Goal: Task Accomplishment & Management: Use online tool/utility

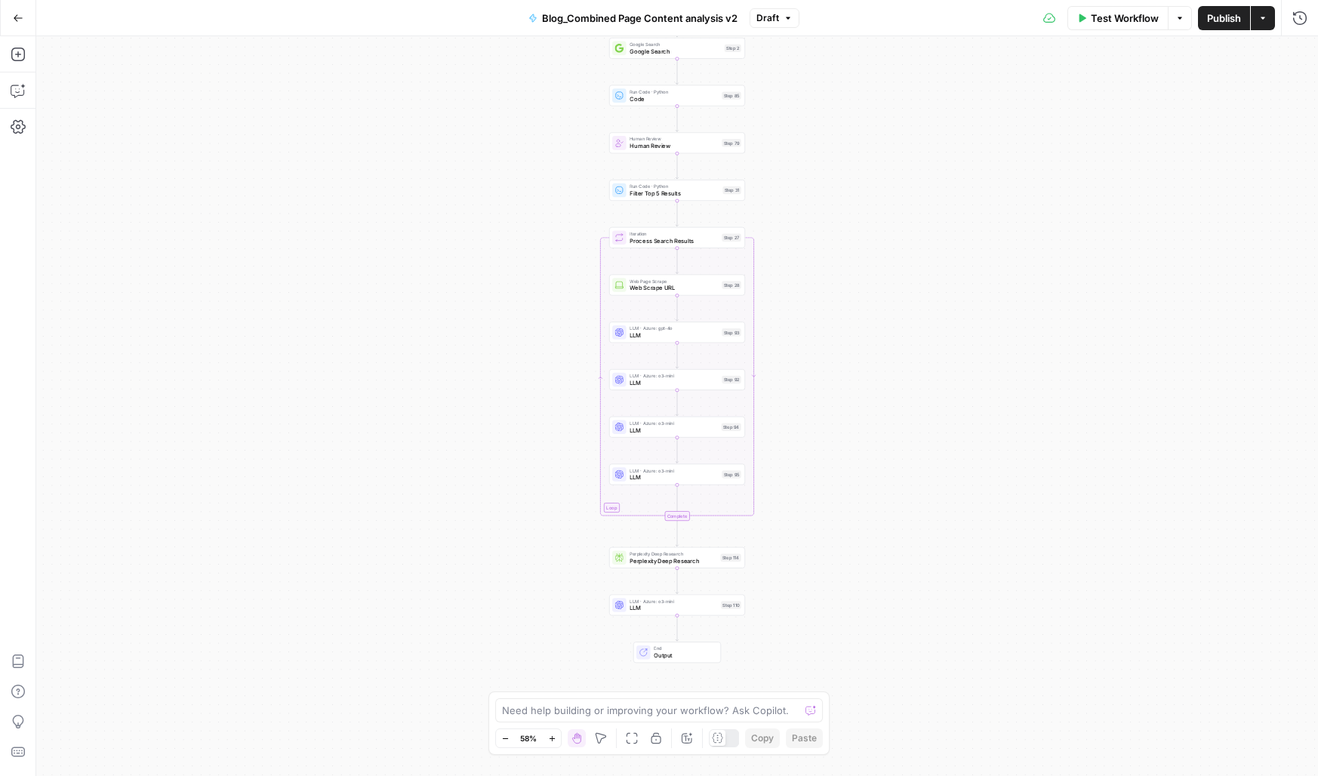
click at [644, 654] on icon at bounding box center [643, 652] width 7 height 7
click at [479, 505] on div "Workflow Set Inputs Inputs Google Search Google Search Step 2 Run Code · Python…" at bounding box center [676, 406] width 1281 height 740
click at [96, 586] on div "Workflow Set Inputs Inputs Google Search Google Search Step 2 Run Code · Python…" at bounding box center [676, 406] width 1281 height 740
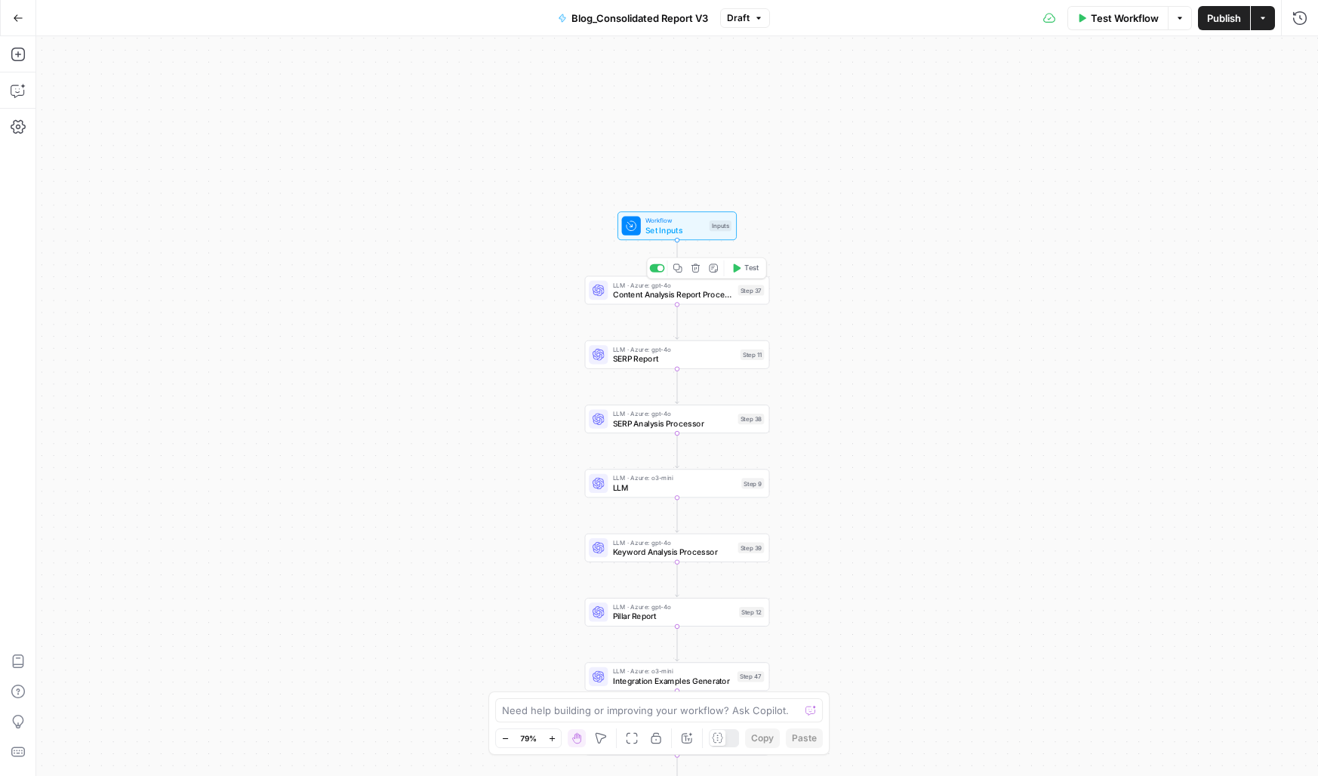
click at [697, 300] on div "LLM · Azure: gpt-4o Content Analysis Report Processor Step 37 Copy step Delete …" at bounding box center [677, 290] width 185 height 29
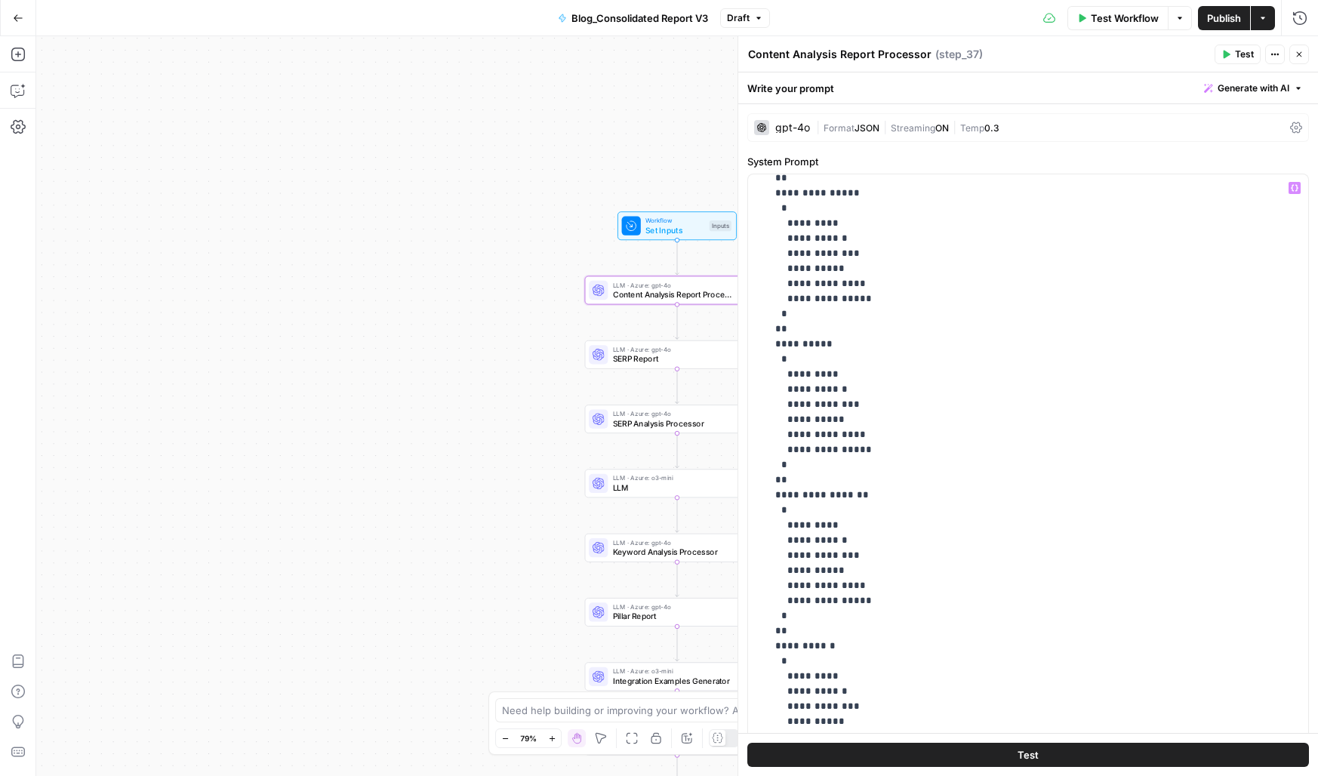
scroll to position [906, 0]
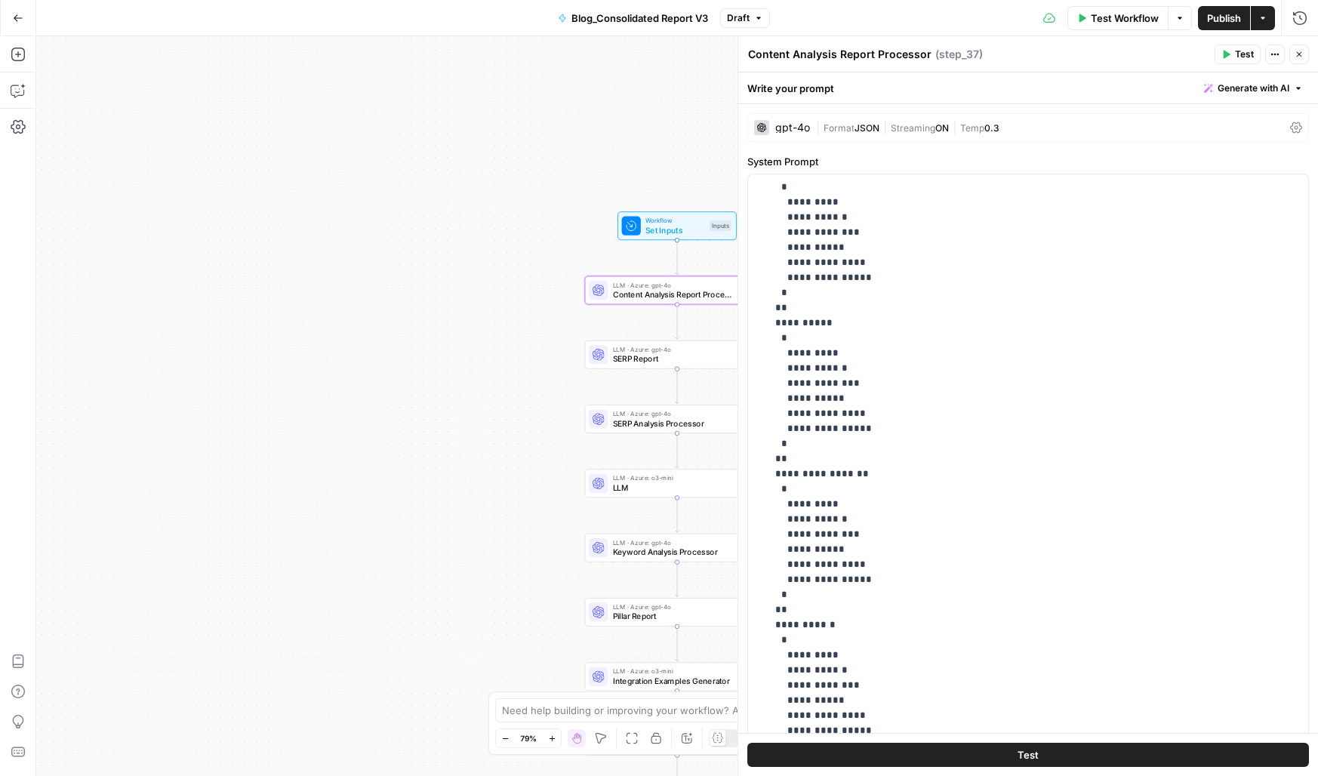
click at [1296, 46] on button "Close" at bounding box center [1299, 55] width 20 height 20
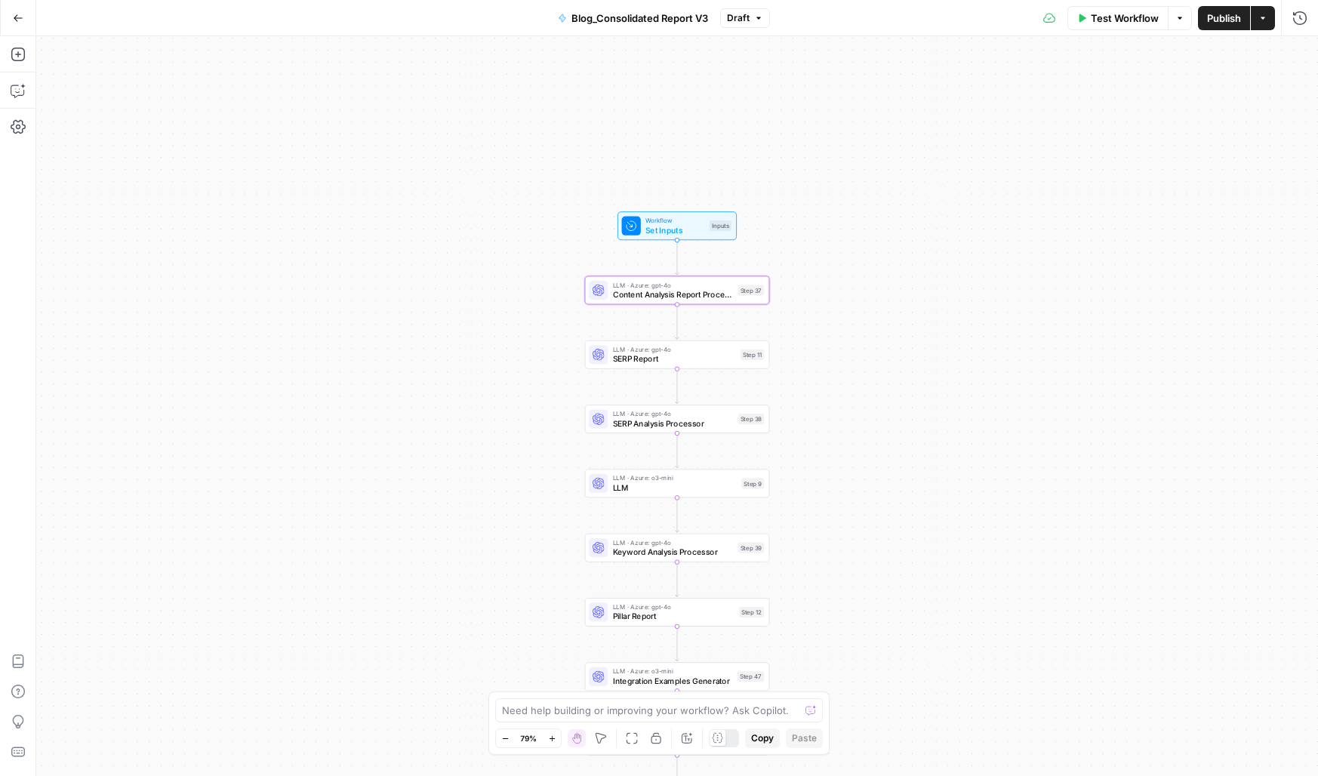
click at [658, 371] on div "Workflow Set Inputs Inputs LLM · Azure: gpt-4o Content Analysis Report Processo…" at bounding box center [676, 406] width 1281 height 740
click at [653, 364] on span "SERP Report" at bounding box center [674, 358] width 123 height 12
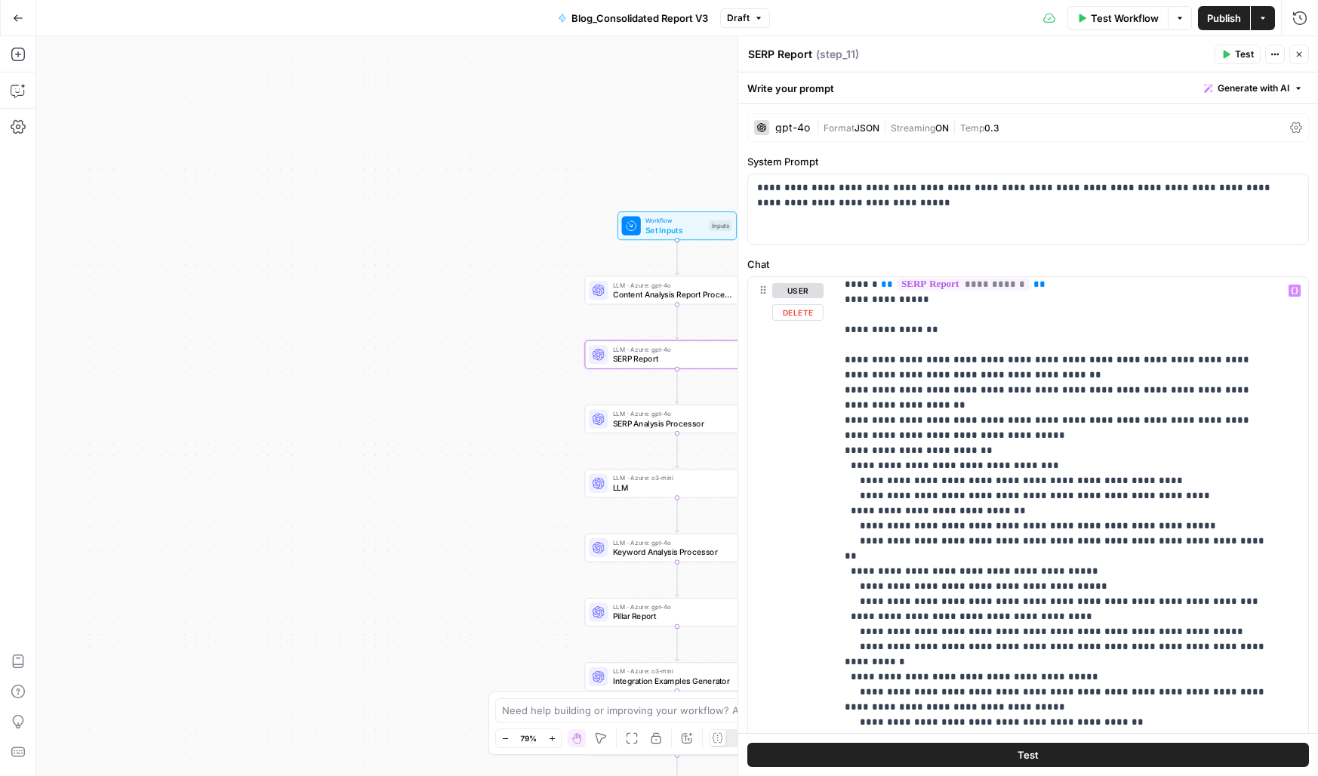
scroll to position [152, 0]
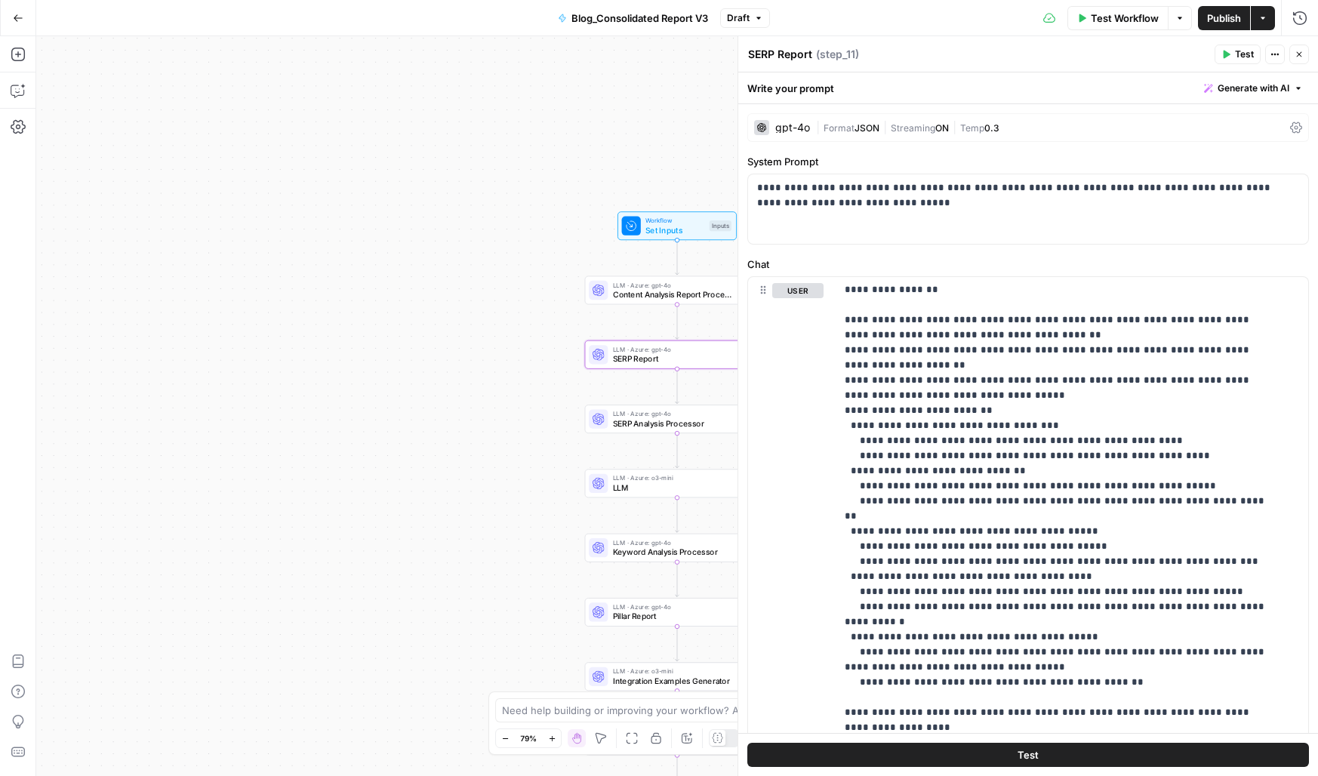
click at [1300, 52] on icon "button" at bounding box center [1299, 54] width 5 height 5
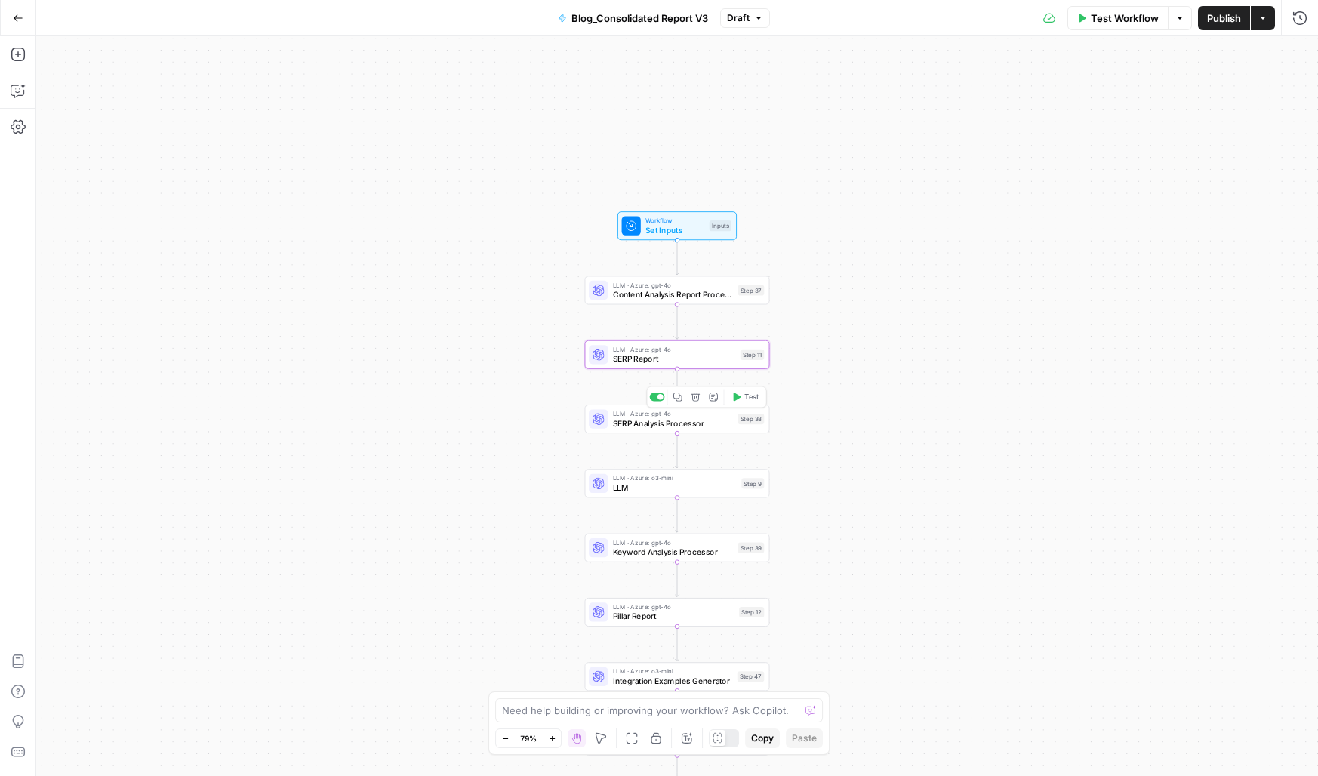
click at [639, 427] on span "SERP Analysis Processor" at bounding box center [673, 423] width 121 height 12
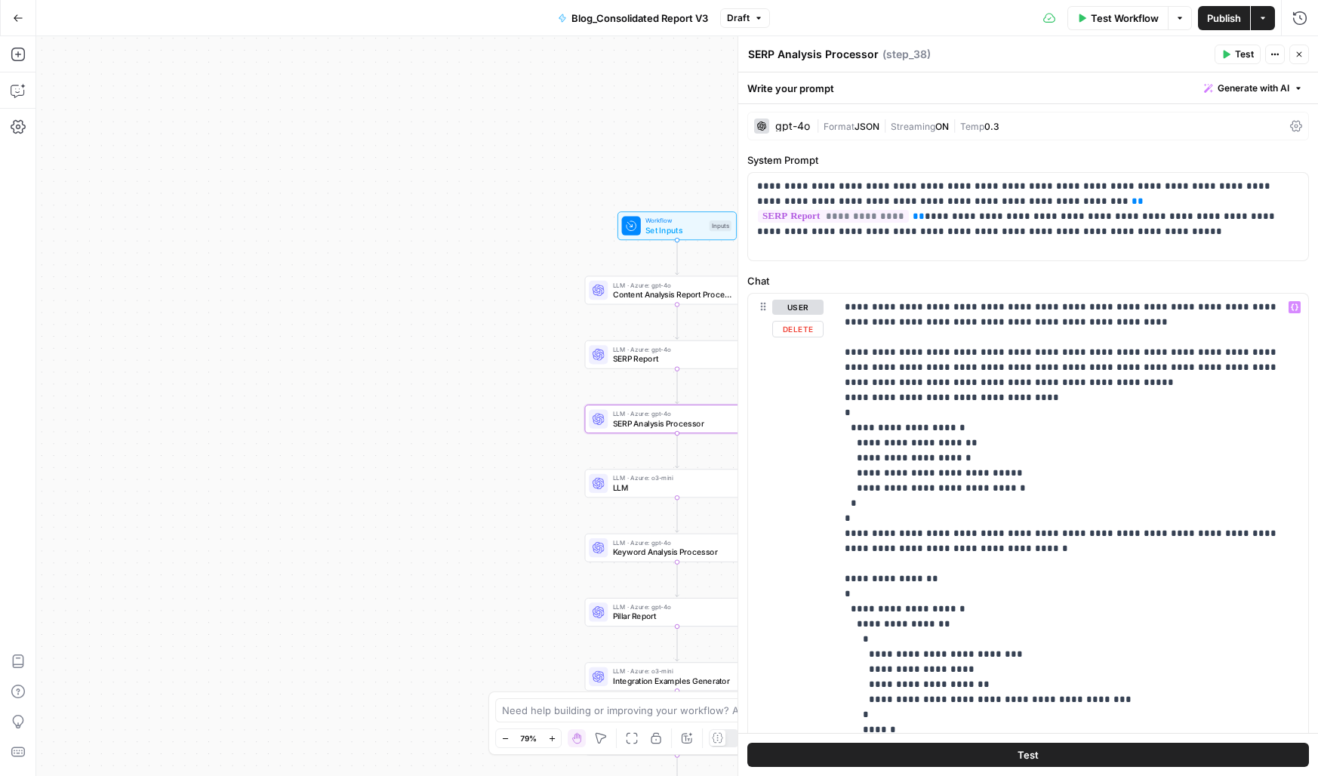
scroll to position [0, 0]
click at [1291, 56] on button "Close" at bounding box center [1299, 55] width 20 height 20
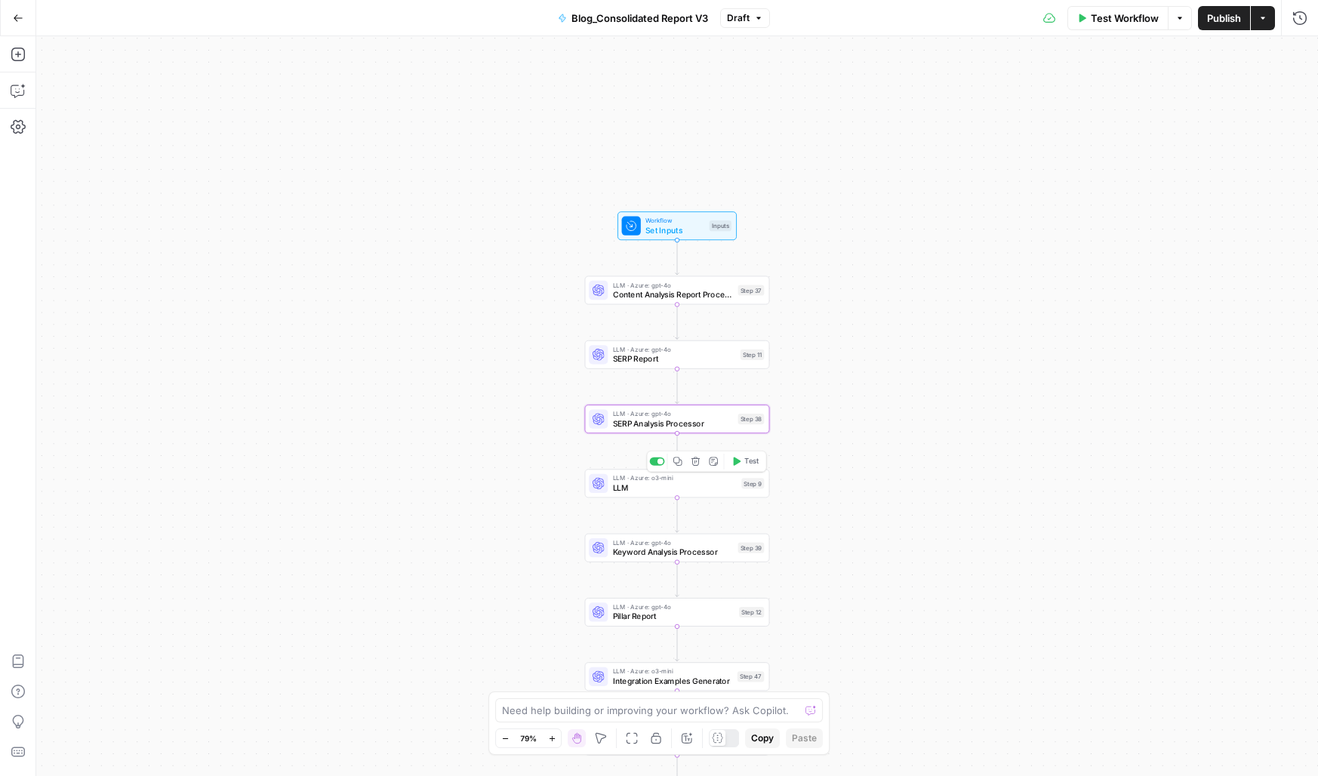
click at [658, 490] on span "LLM" at bounding box center [675, 487] width 124 height 12
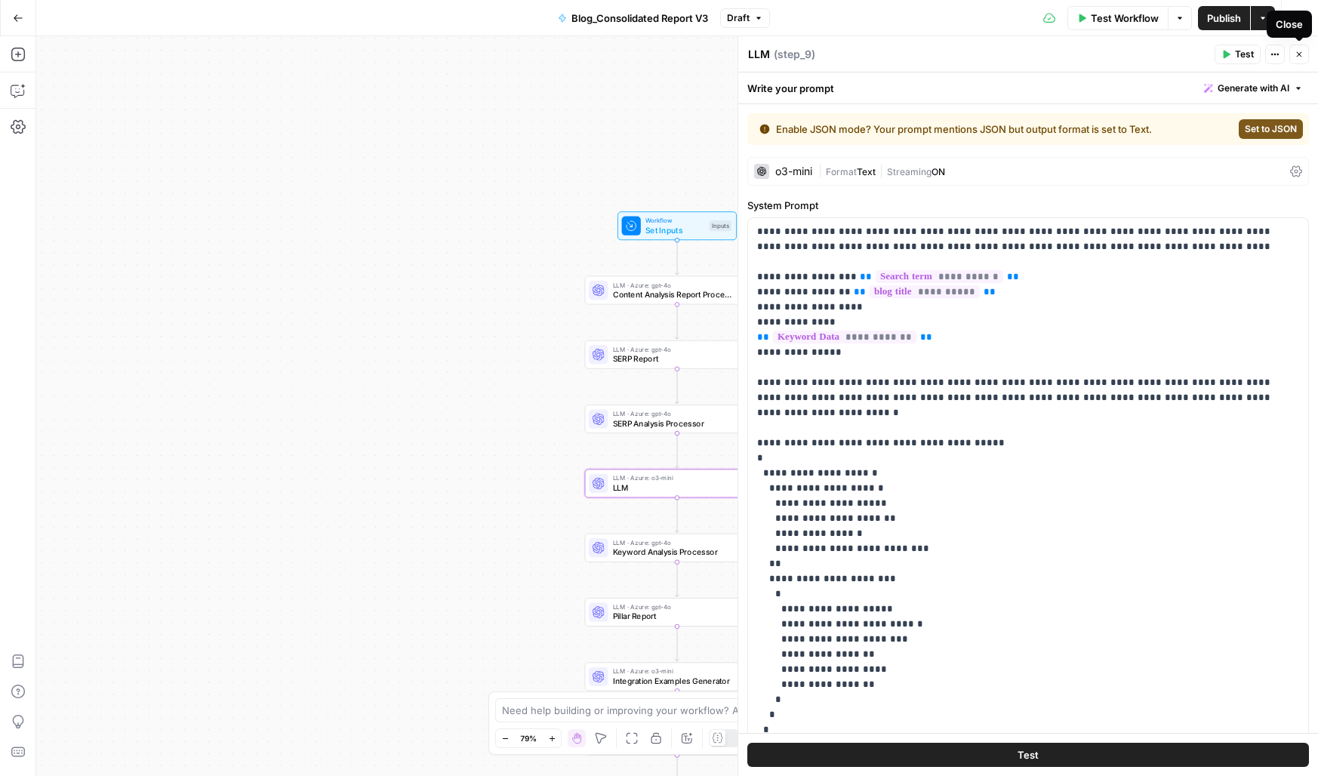
click at [1298, 51] on icon "button" at bounding box center [1298, 54] width 9 height 9
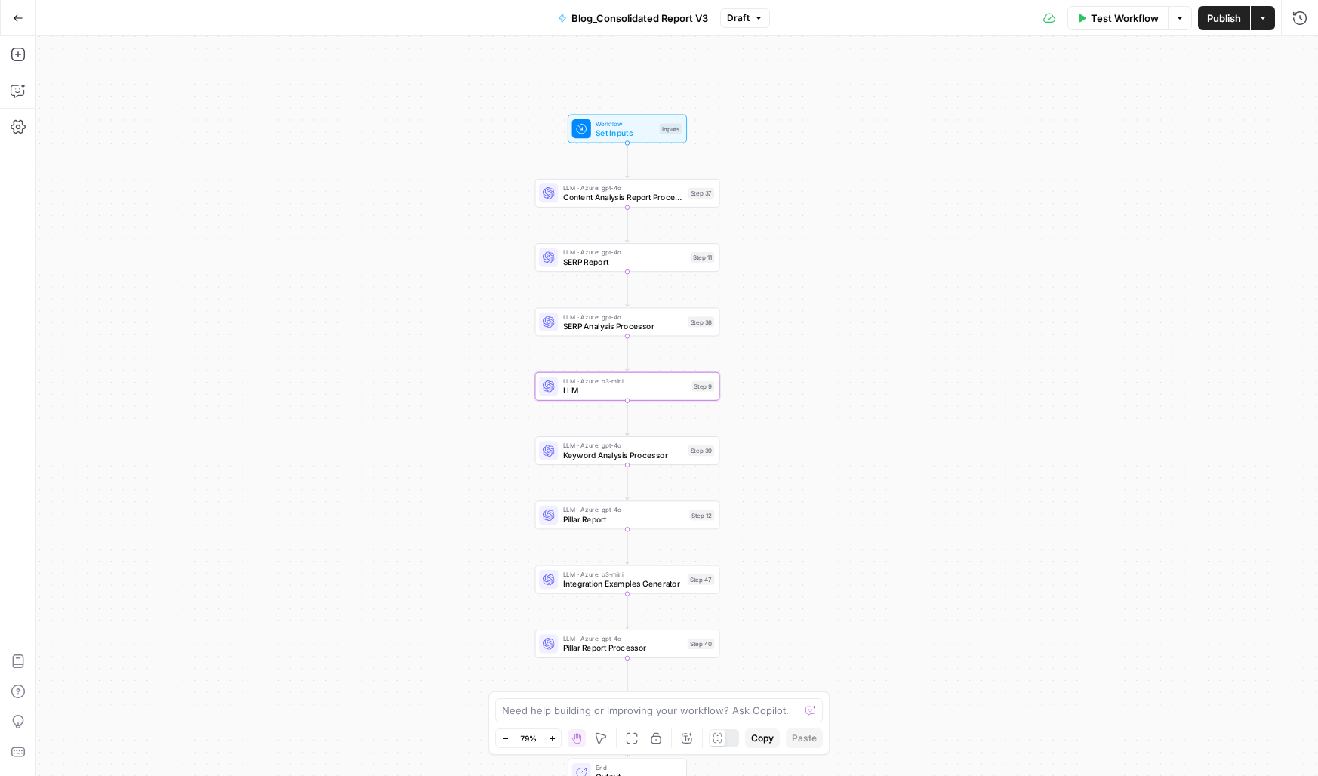
drag, startPoint x: 395, startPoint y: 473, endPoint x: 345, endPoint y: 527, distance: 73.2
click at [345, 527] on div "Workflow Set Inputs Inputs LLM · Azure: gpt-4o Content Analysis Report Processo…" at bounding box center [676, 406] width 1281 height 740
click at [610, 188] on span "LLM · Azure: gpt-4o" at bounding box center [623, 188] width 121 height 10
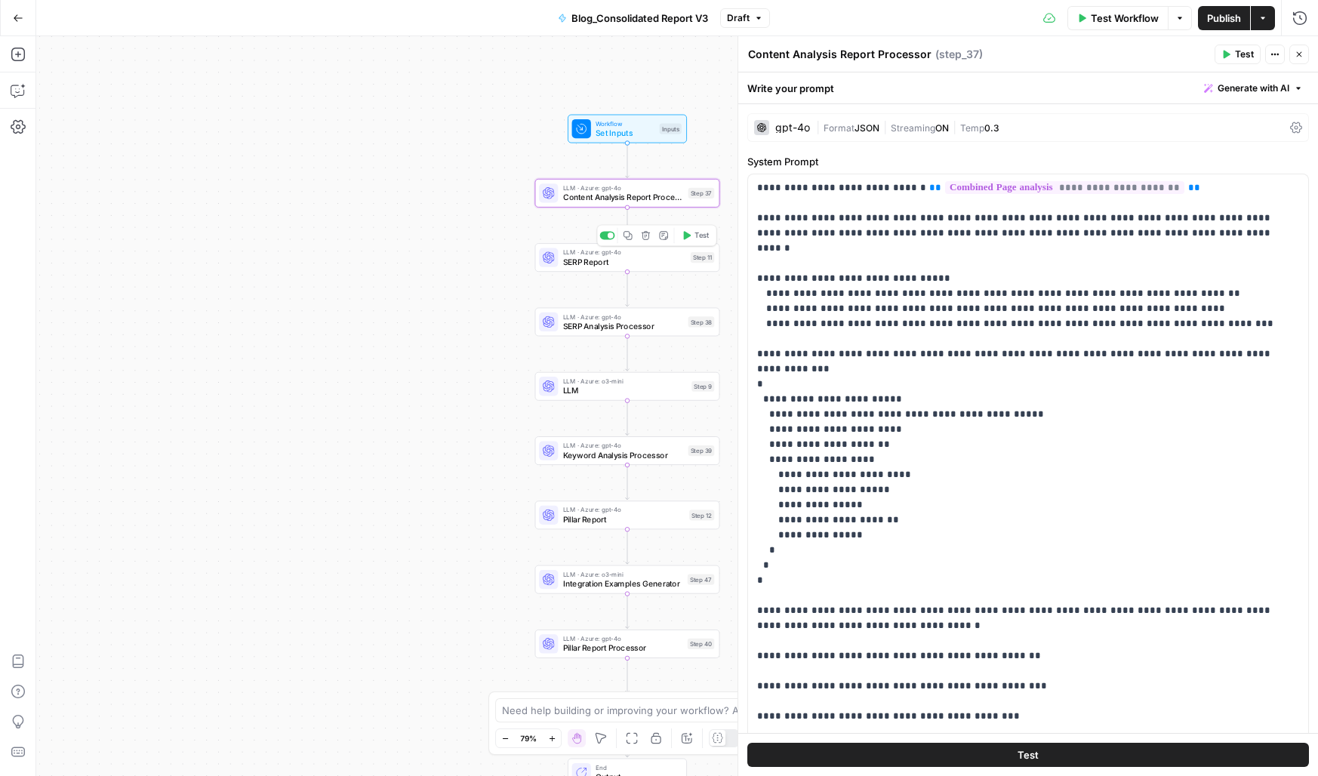
click at [630, 261] on span "SERP Report" at bounding box center [624, 262] width 123 height 12
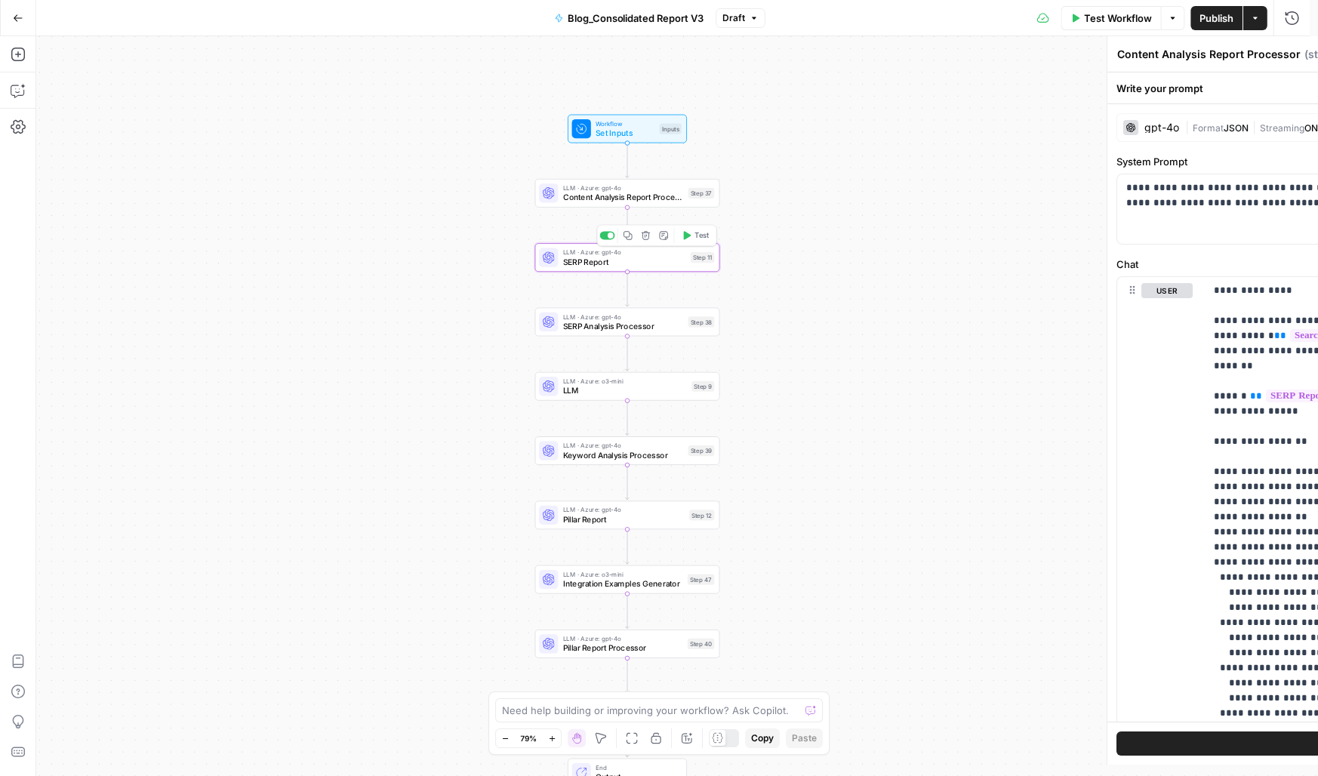
type textarea "SERP Report"
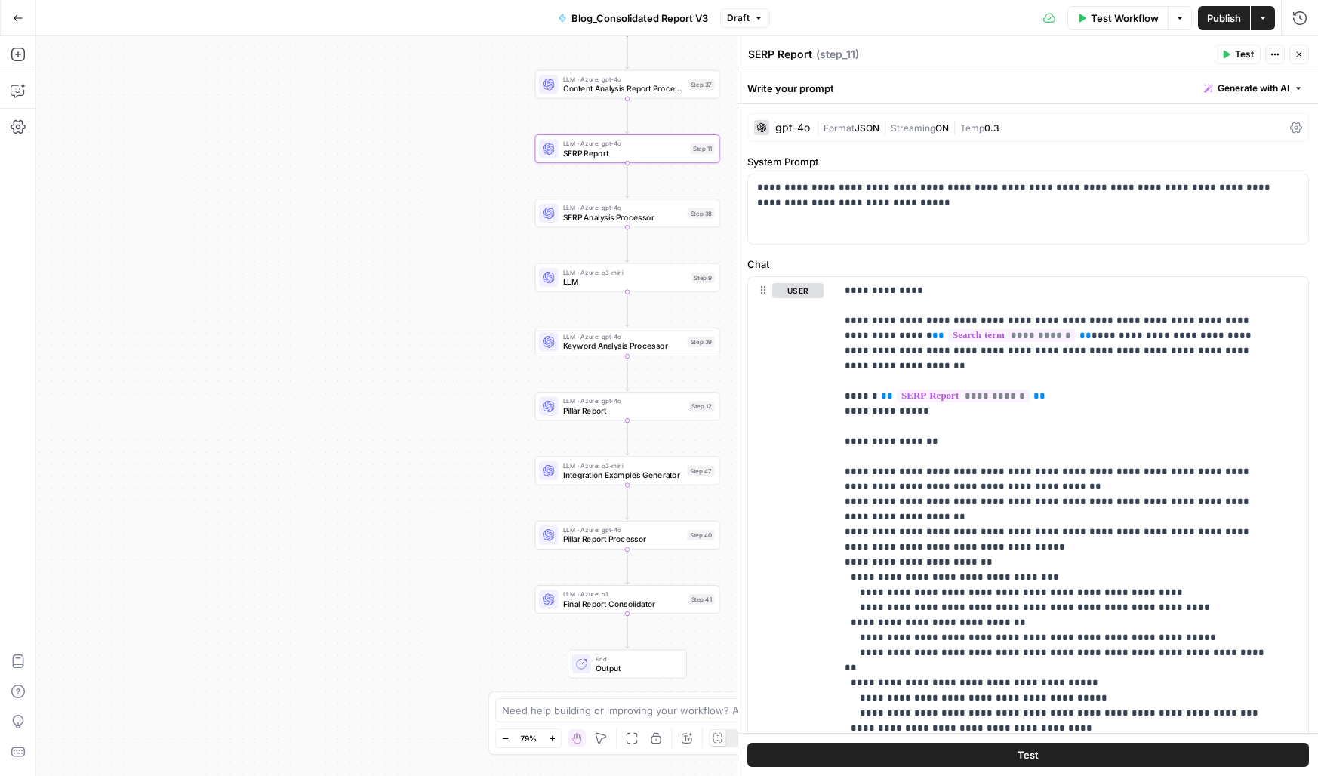
scroll to position [152, 0]
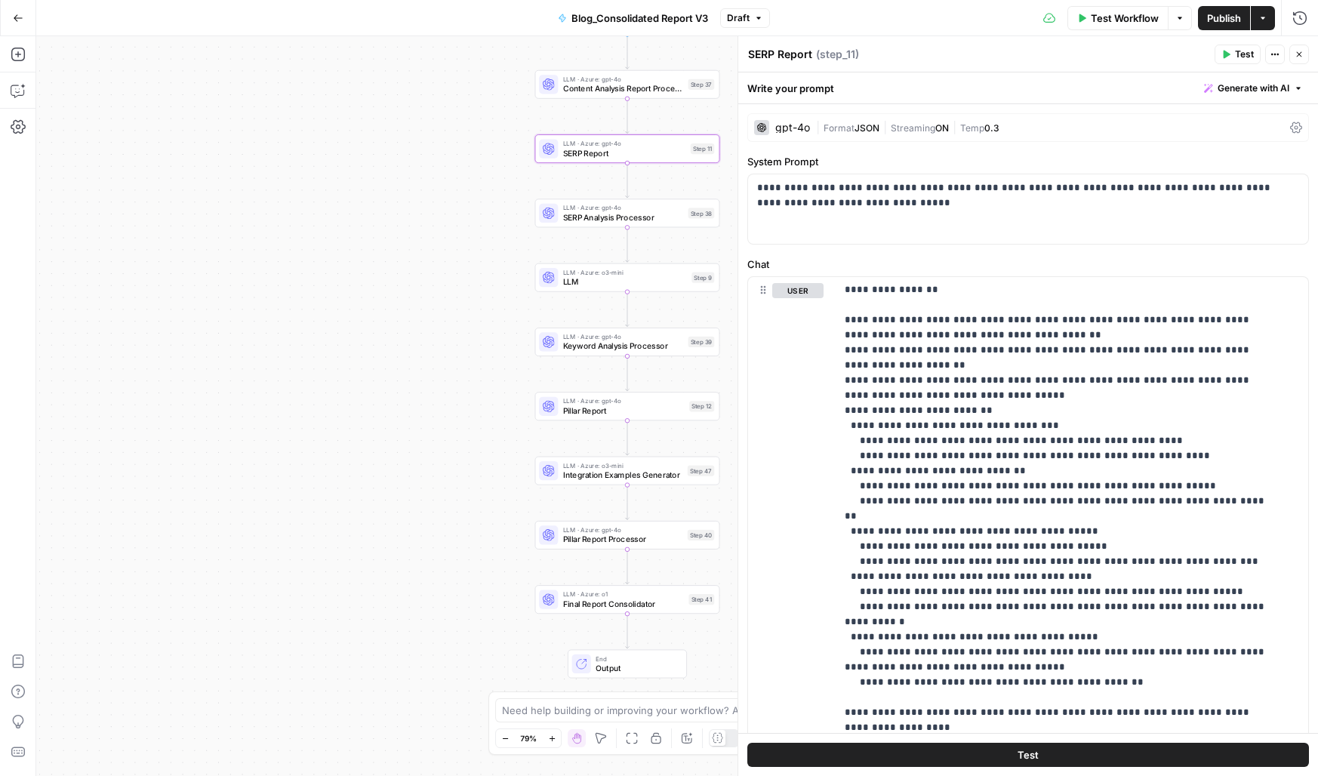
click at [655, 605] on span "Final Report Consolidator" at bounding box center [623, 604] width 121 height 12
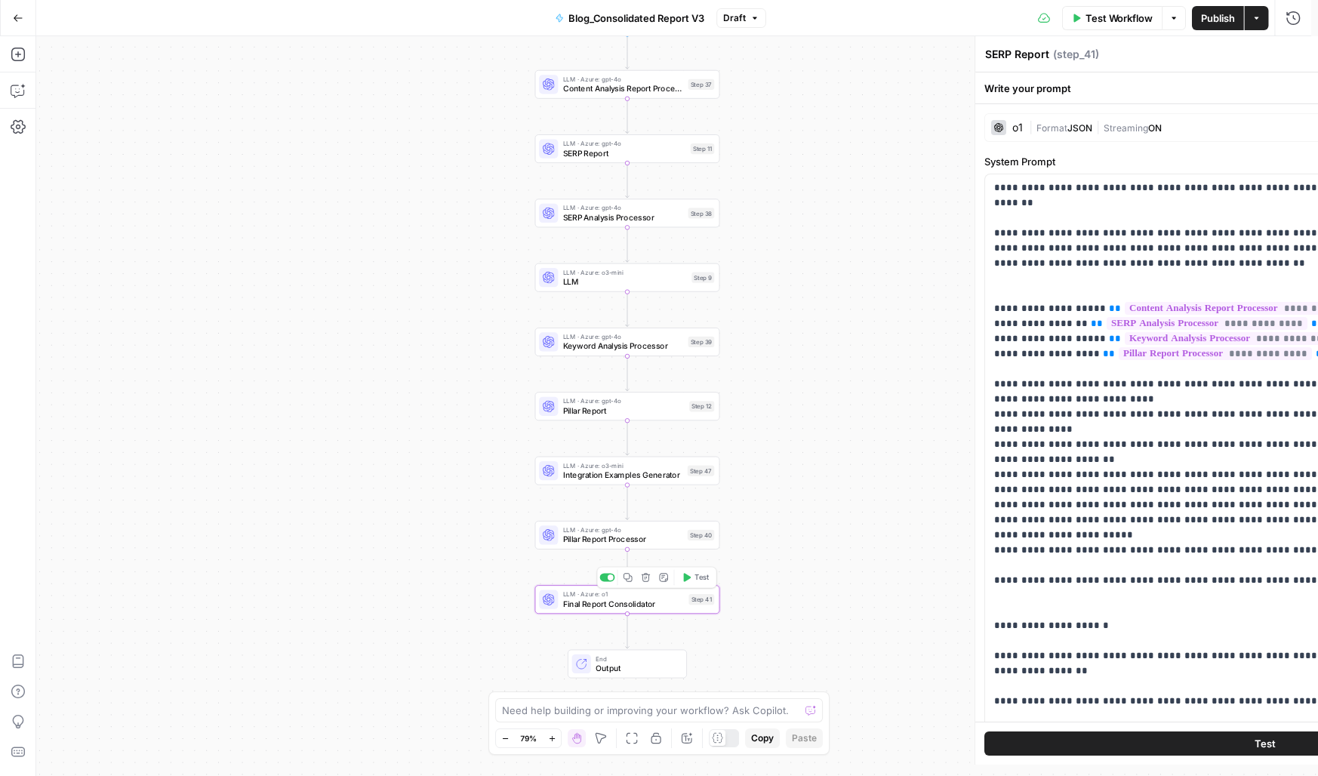
type textarea "Final Report Consolidator"
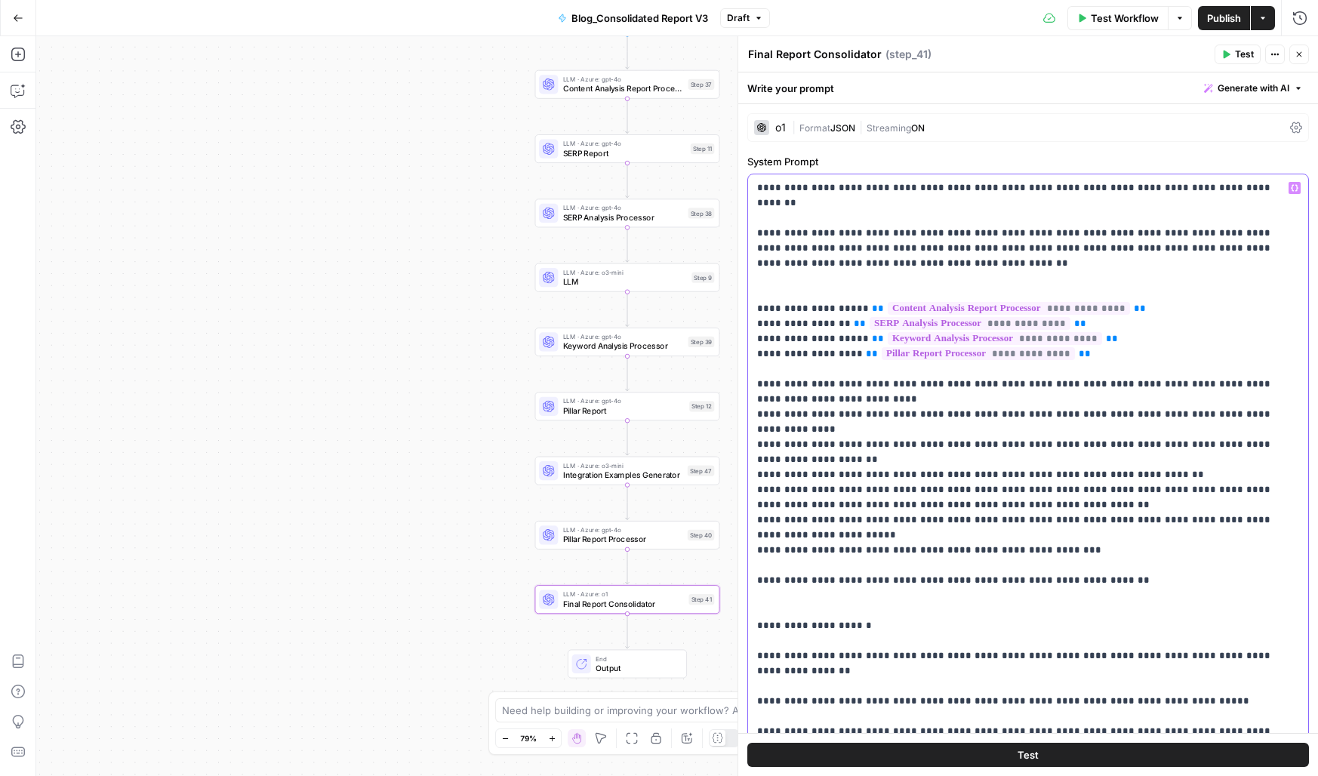
drag, startPoint x: 919, startPoint y: 251, endPoint x: 754, endPoint y: 163, distance: 187.4
click at [754, 163] on div "**********" at bounding box center [1027, 472] width 561 height 636
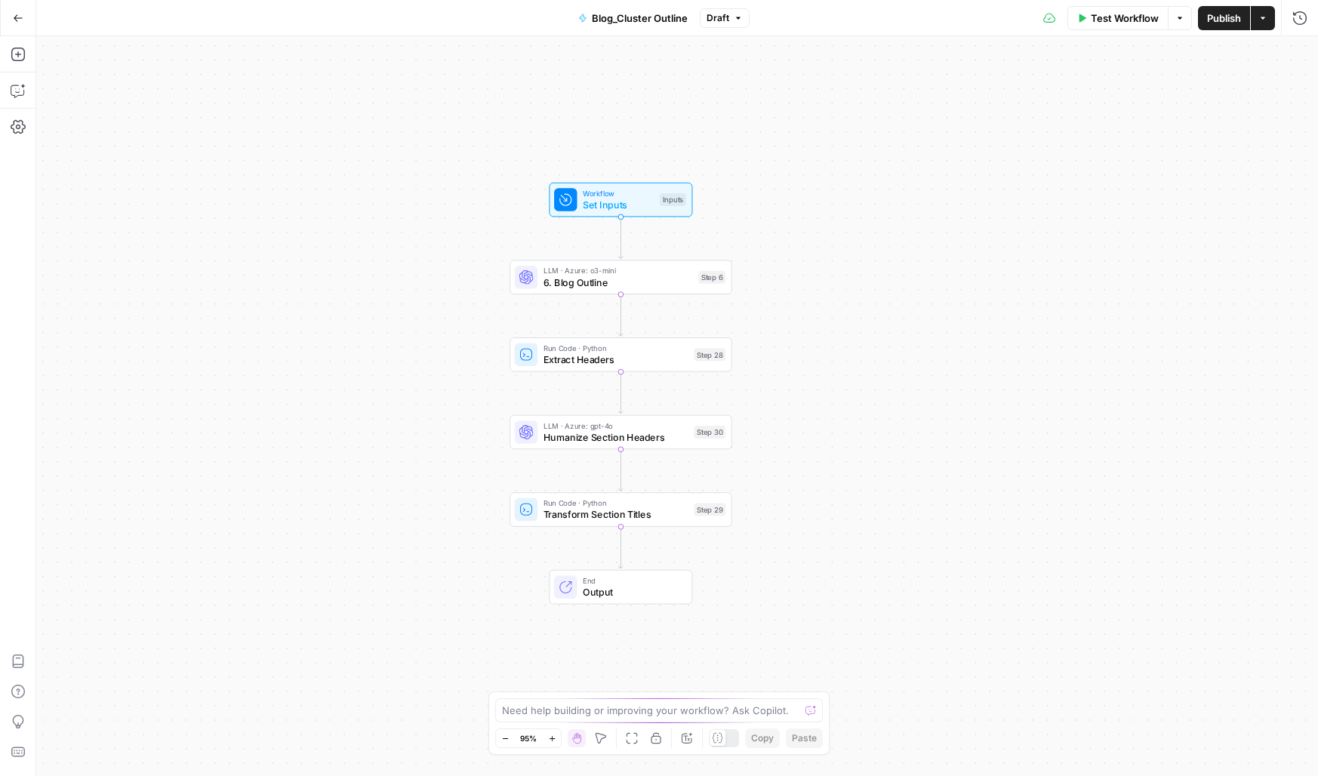
drag, startPoint x: 403, startPoint y: 414, endPoint x: 405, endPoint y: 380, distance: 33.2
click at [405, 380] on div "Workflow Set Inputs Inputs LLM · Azure: o3-mini 6. Blog Outline Step 6 Run Code…" at bounding box center [676, 406] width 1281 height 740
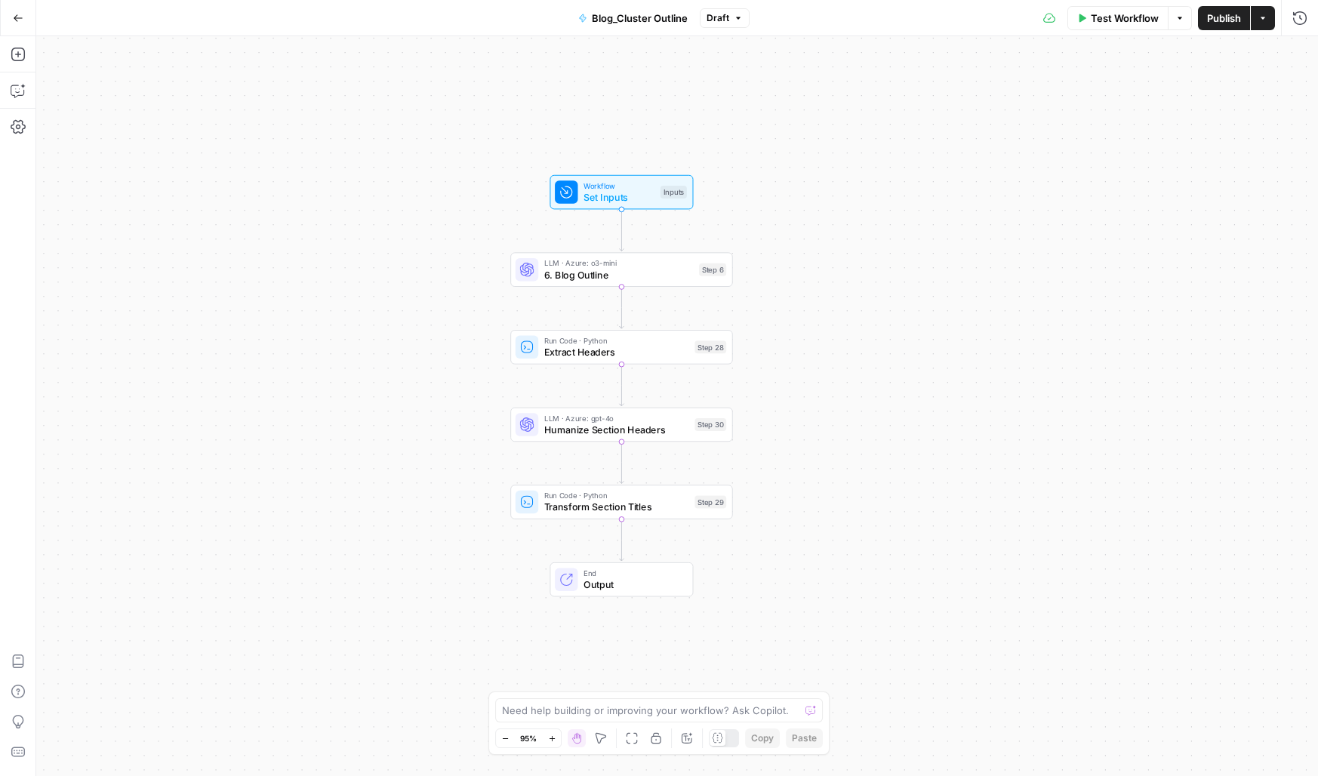
click at [1144, 16] on span "Test Workflow" at bounding box center [1125, 18] width 68 height 15
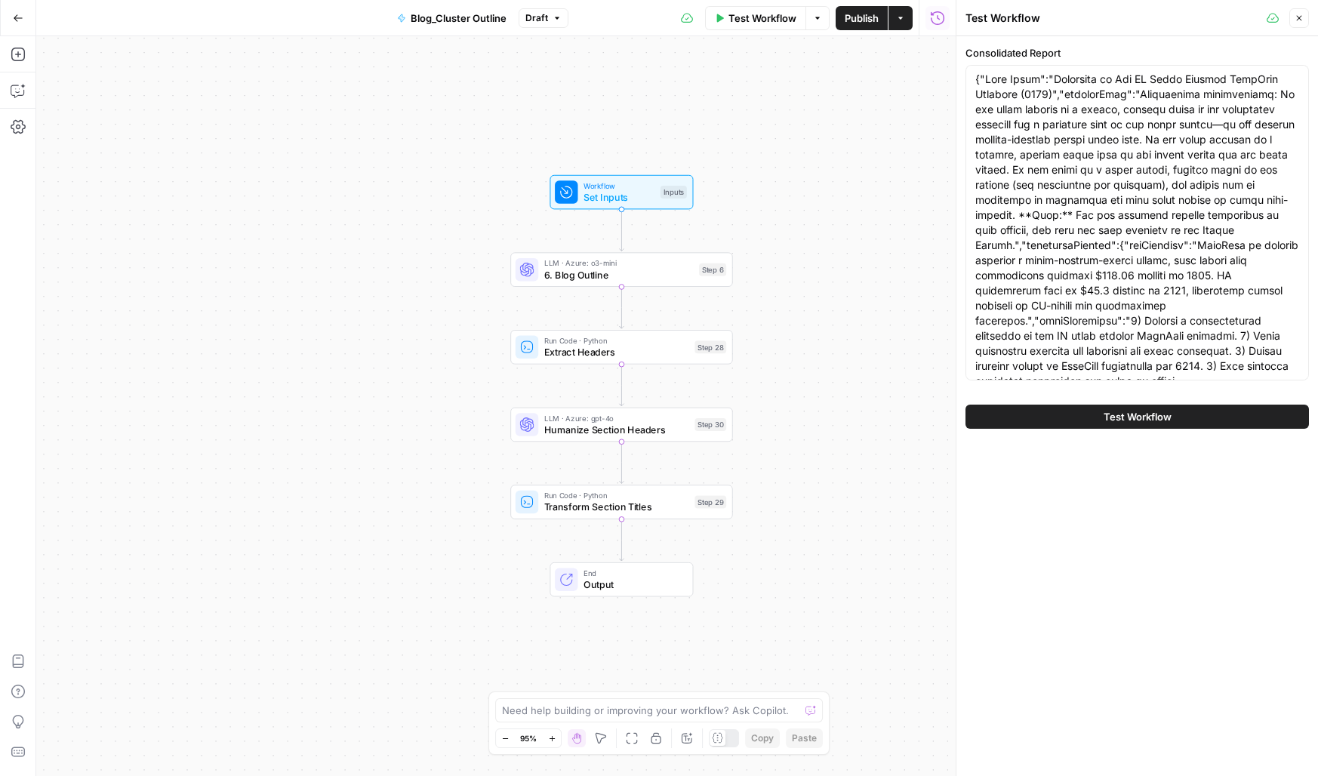
click at [1303, 11] on button "Close" at bounding box center [1299, 18] width 20 height 20
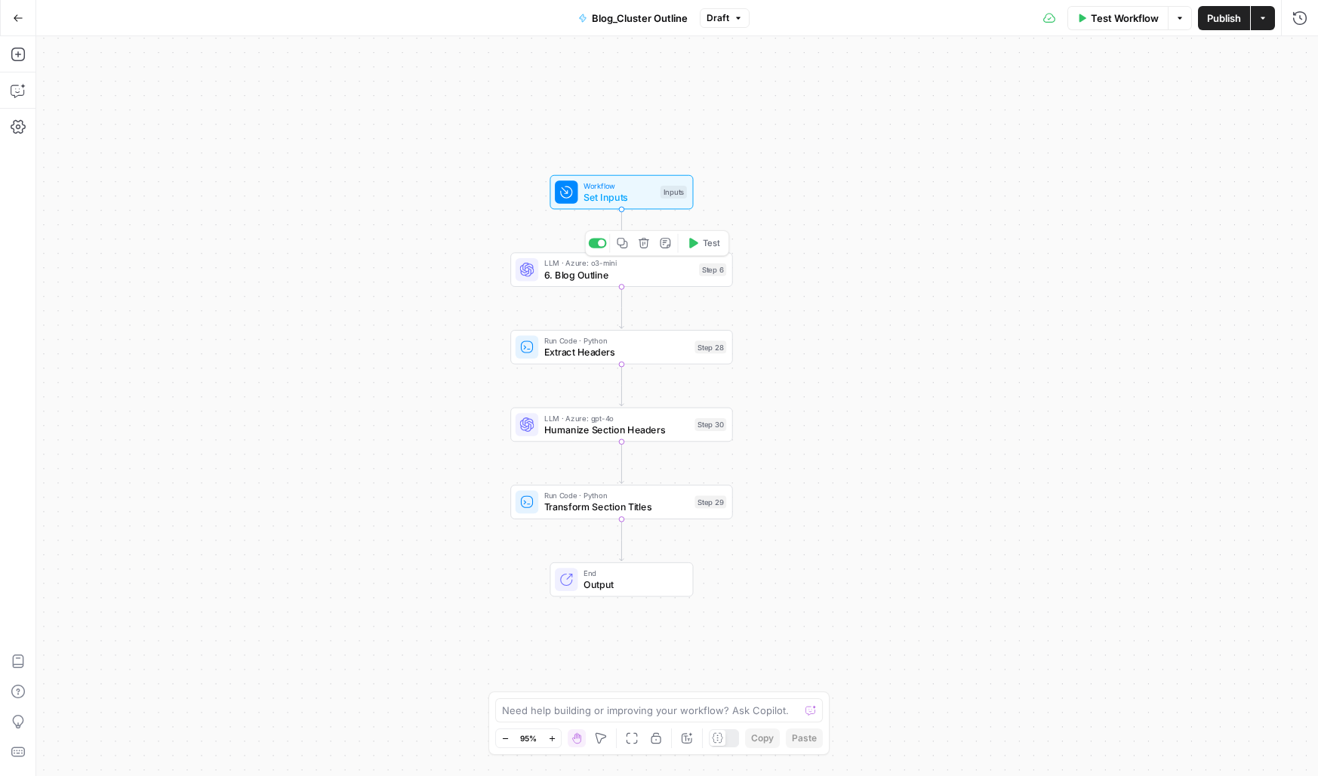
click at [550, 283] on div "LLM · Azure: o3-mini 6. Blog Outline Step 6 Copy step Delete step Add Note Test" at bounding box center [621, 269] width 223 height 35
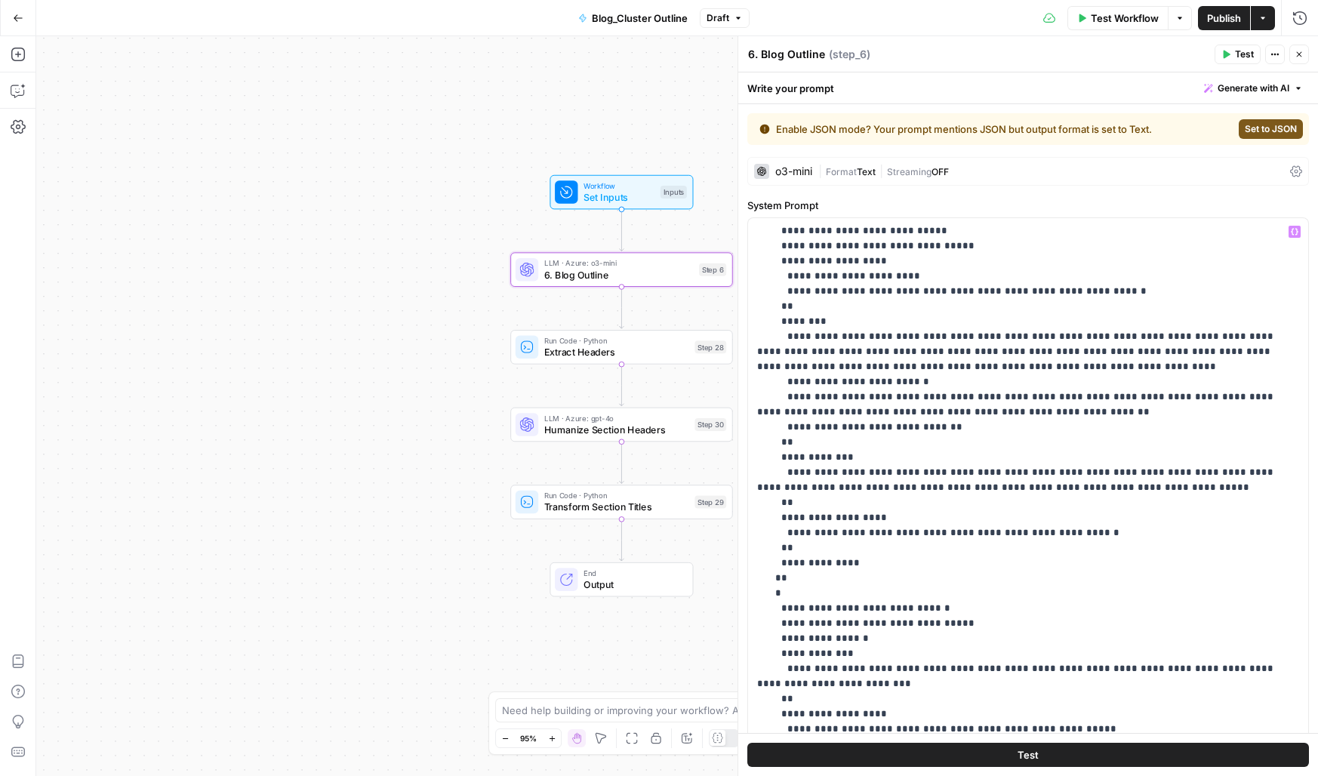
scroll to position [248, 0]
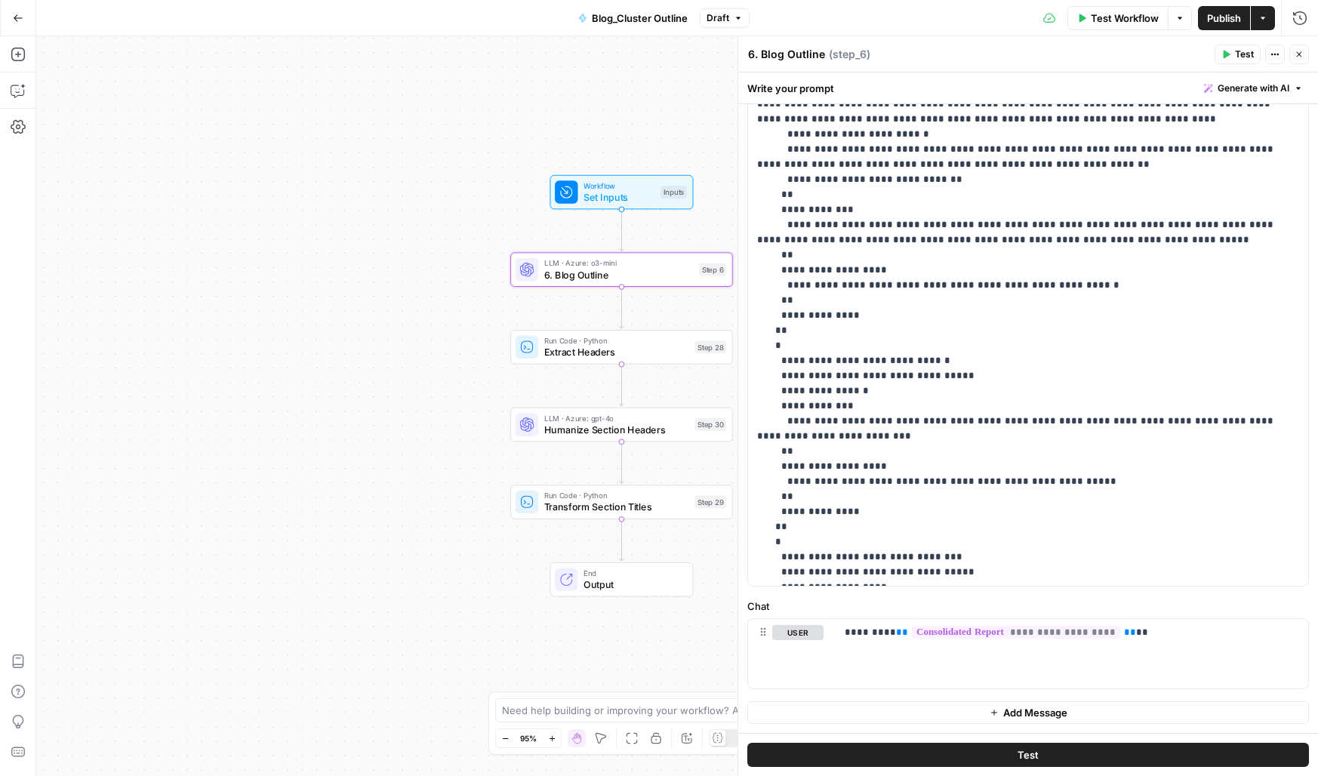
click at [1301, 52] on icon "button" at bounding box center [1298, 54] width 9 height 9
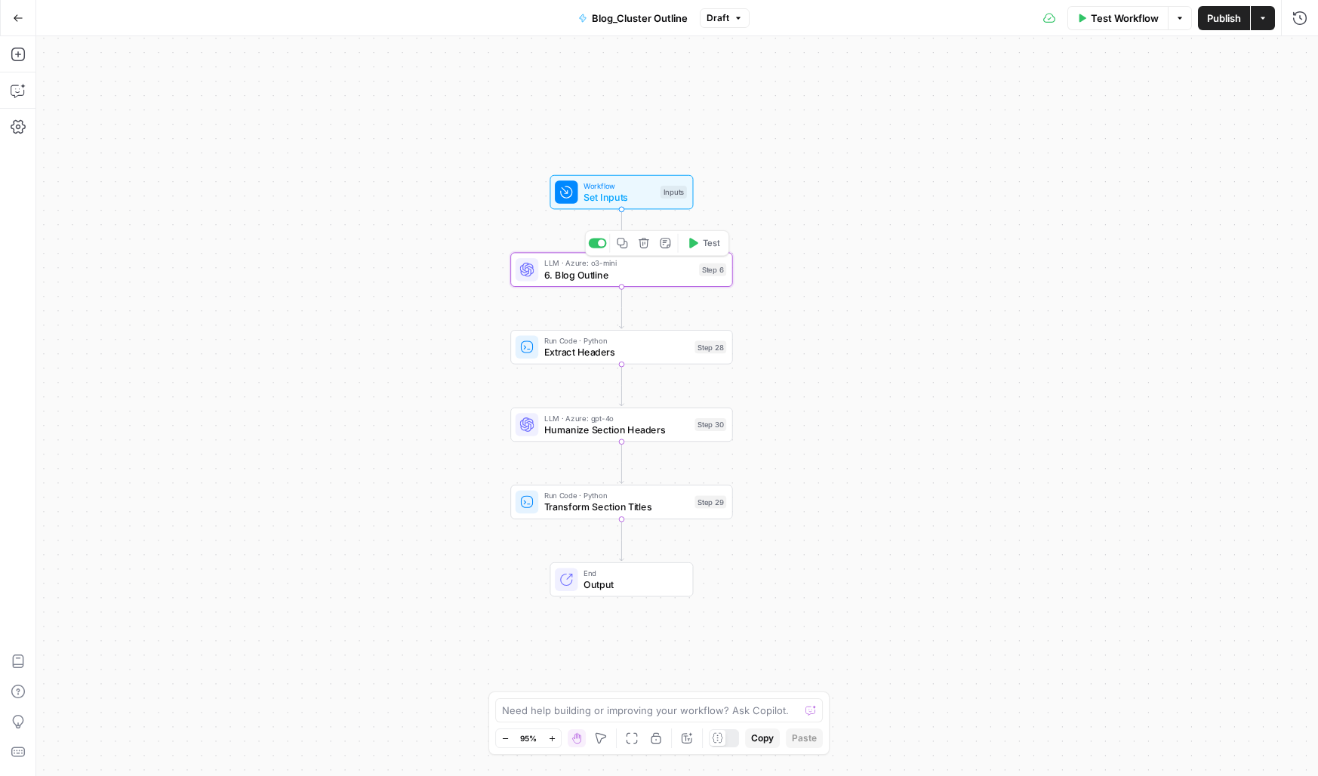
click at [638, 285] on div "LLM · Azure: o3-mini 6. Blog Outline Step 6 Copy step Delete step Add Note Test" at bounding box center [621, 269] width 223 height 35
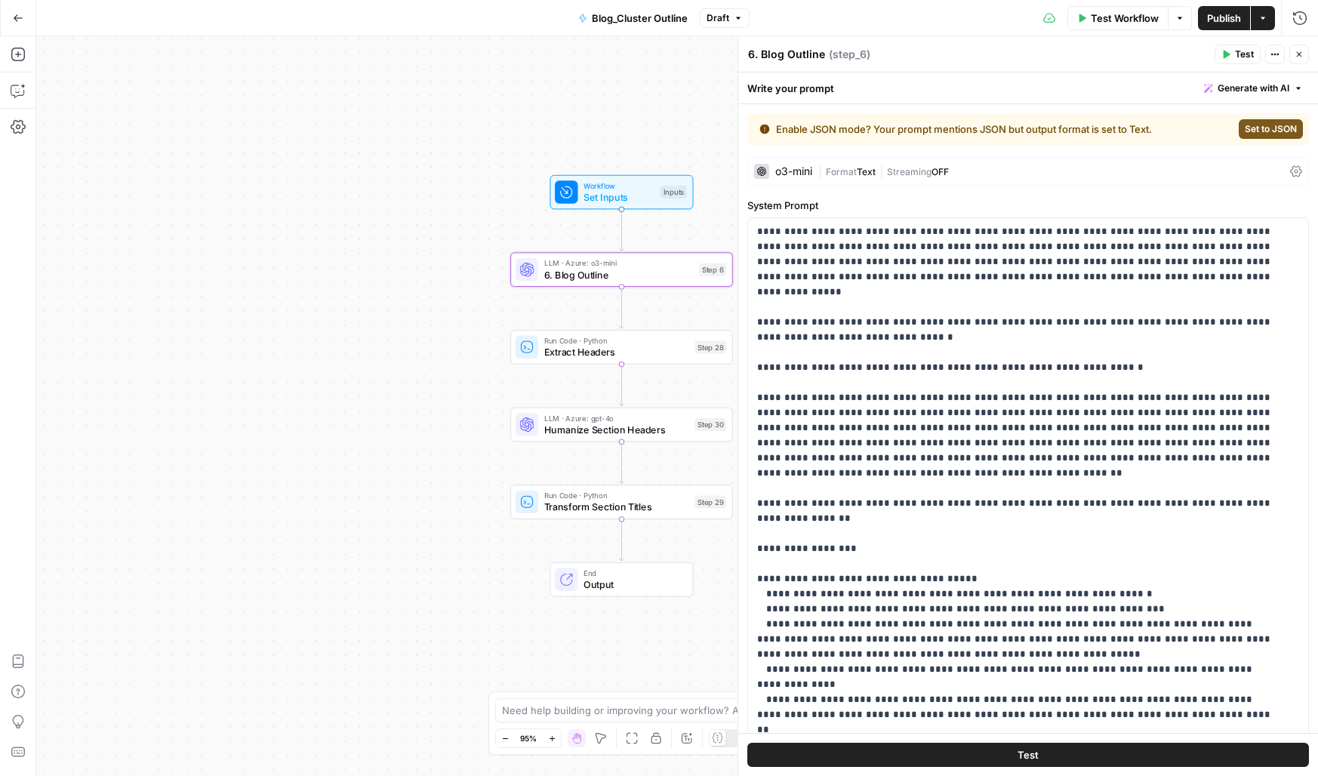
click at [1091, 16] on span "Test Workflow" at bounding box center [1125, 18] width 68 height 15
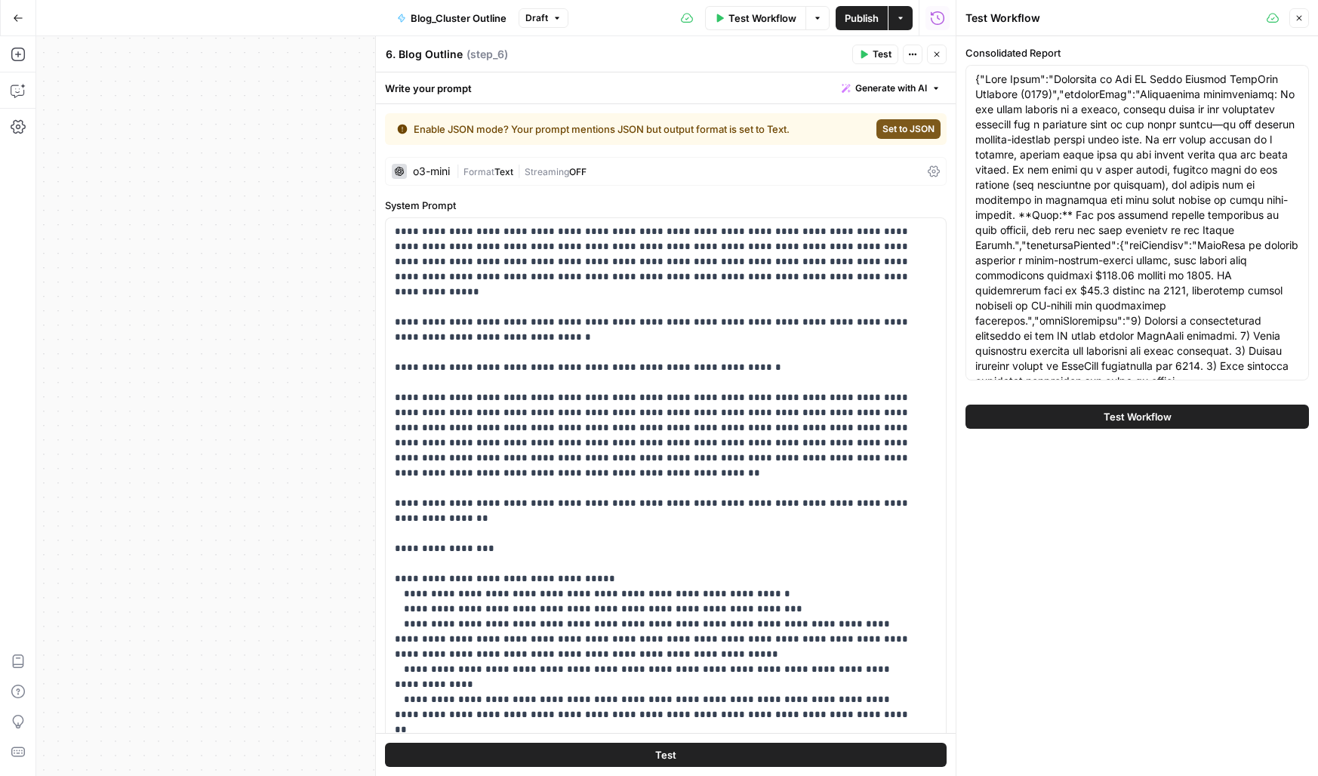
click at [1308, 14] on button "Close" at bounding box center [1299, 18] width 20 height 20
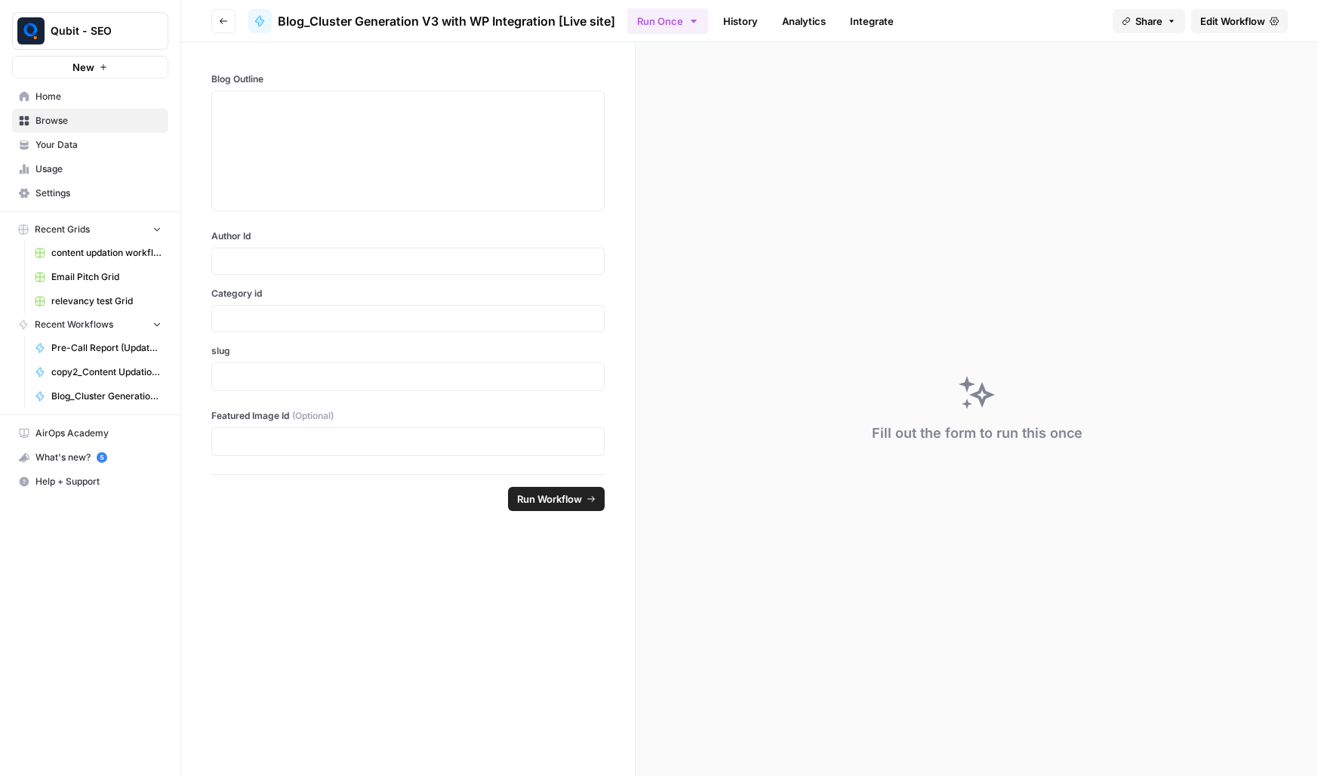
click at [1232, 12] on link "Edit Workflow" at bounding box center [1239, 21] width 97 height 24
